Goal: Task Accomplishment & Management: Use online tool/utility

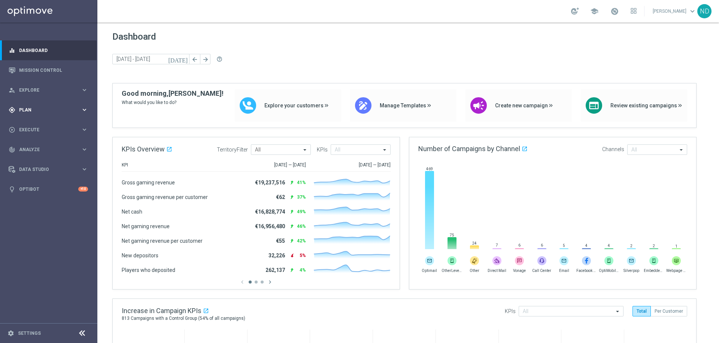
click at [25, 112] on div "gps_fixed Plan" at bounding box center [45, 110] width 72 height 7
click at [46, 87] on div "person_search Explore" at bounding box center [45, 90] width 72 height 7
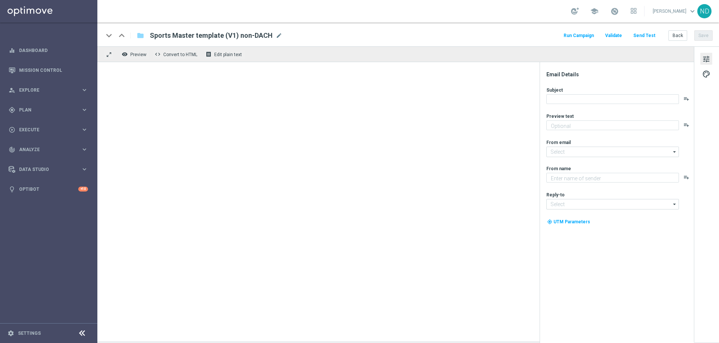
type textarea "Doesn't it look great?"
type input "[EMAIL_ADDRESS][DOMAIN_NAME]"
type textarea "Lottoland"
type input "[EMAIL_ADDRESS][DOMAIN_NAME]"
